Goal: Navigation & Orientation: Go to known website

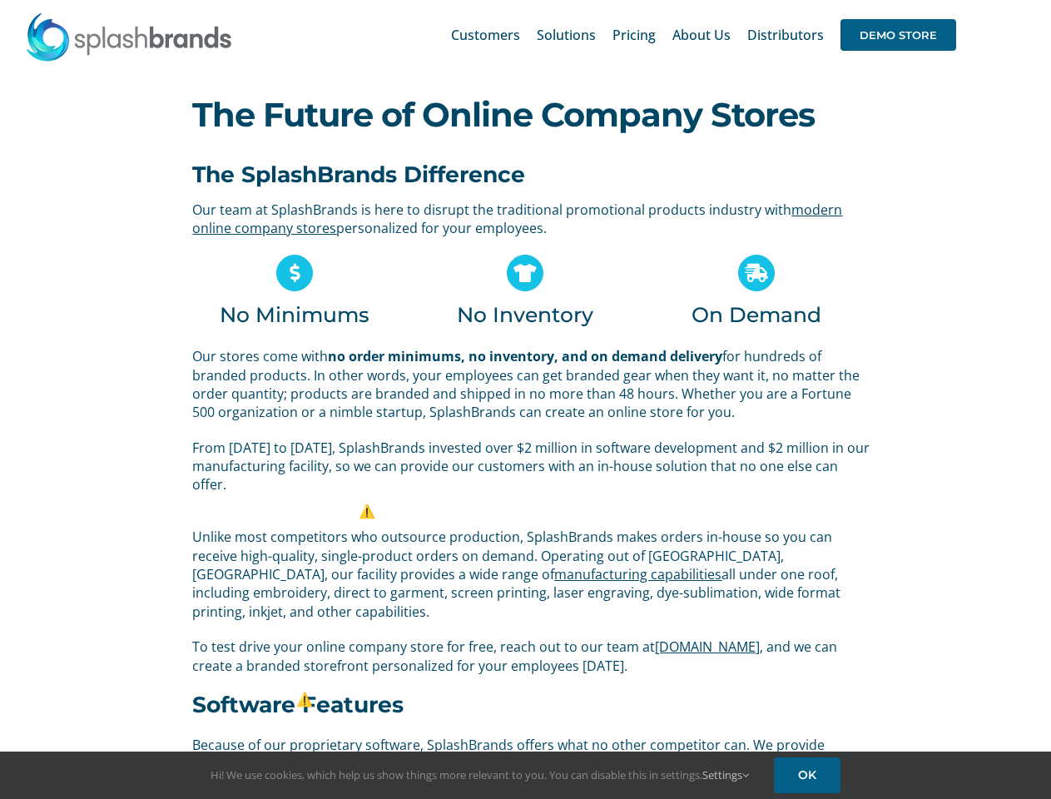
click at [525, 400] on p "Our stores come with no order minimums, no inventory, and on demand delivery fo…" at bounding box center [531, 384] width 679 height 75
click at [950, 0] on div "Search for: * Customers Solutions Stores New Hire Kits Manufacturing Store Mark…" at bounding box center [525, 35] width 1001 height 70
click at [898, 35] on span "DEMO STORE" at bounding box center [899, 35] width 116 height 32
click at [727, 775] on link "Settings" at bounding box center [725, 774] width 47 height 15
